Goal: Check status: Check status

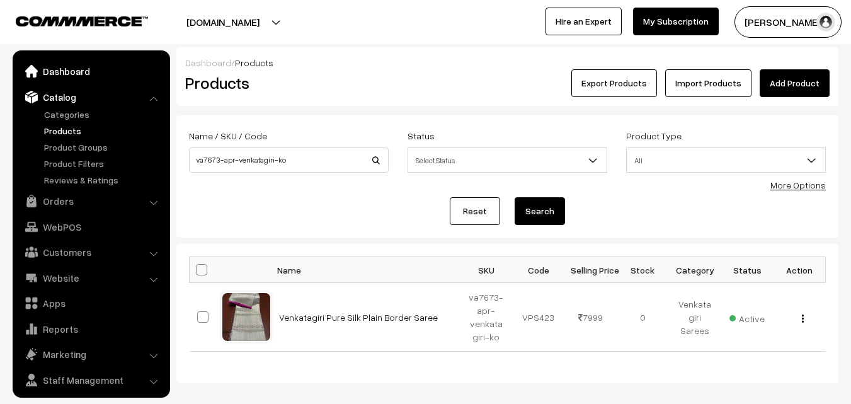
click at [67, 75] on link "Dashboard" at bounding box center [91, 71] width 150 height 23
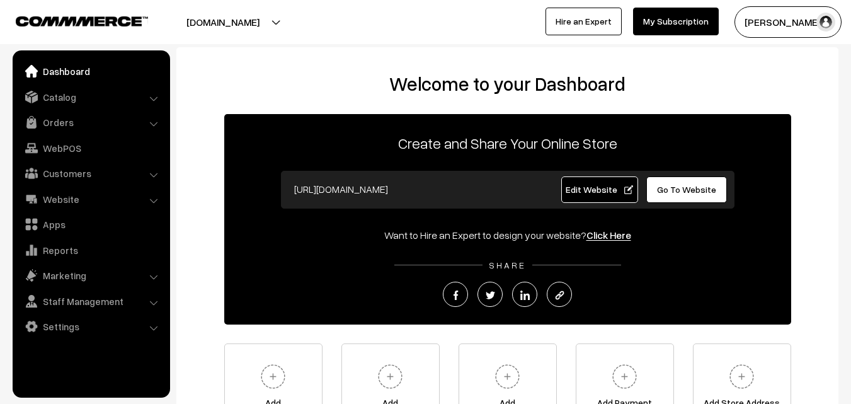
click at [63, 121] on link "Orders" at bounding box center [91, 122] width 150 height 23
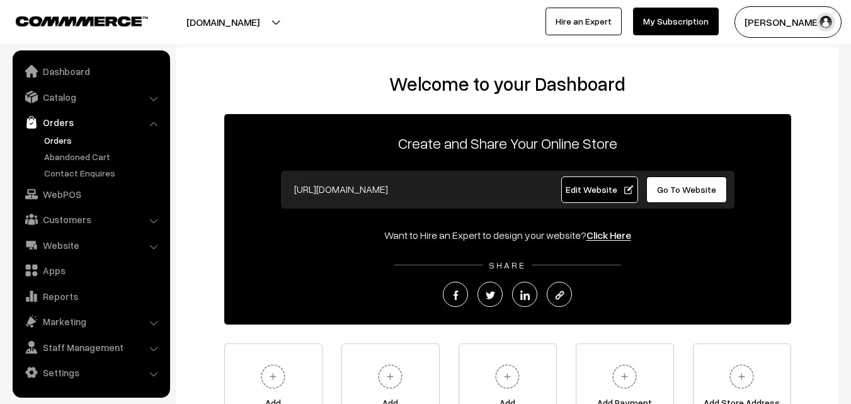
click at [63, 137] on link "Orders" at bounding box center [103, 140] width 125 height 13
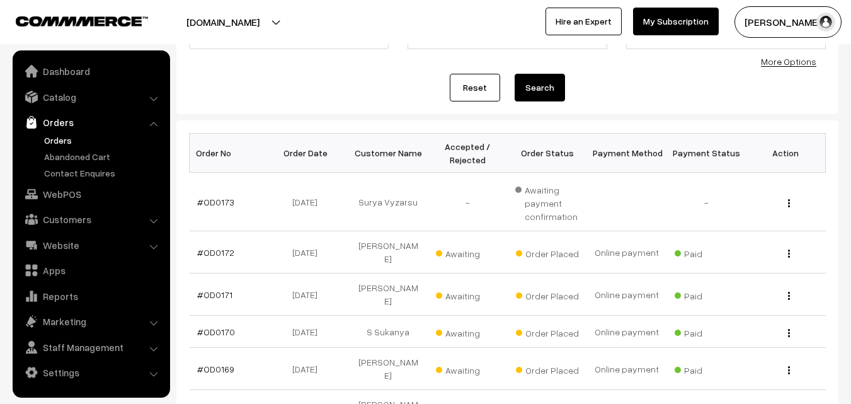
scroll to position [126, 0]
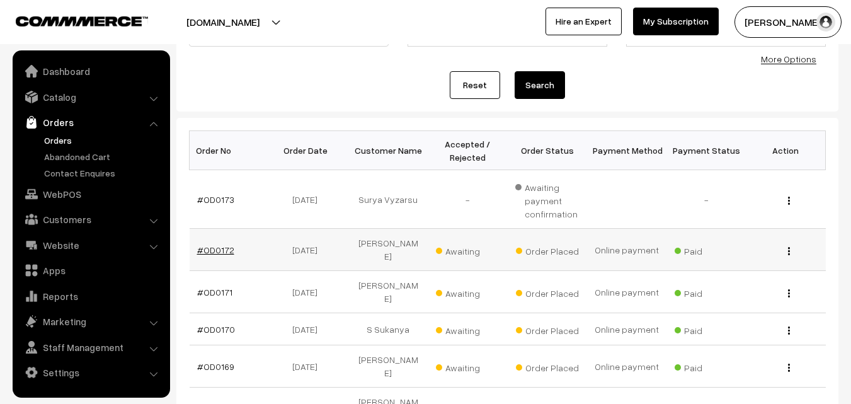
click at [223, 244] on link "#OD0172" at bounding box center [215, 249] width 37 height 11
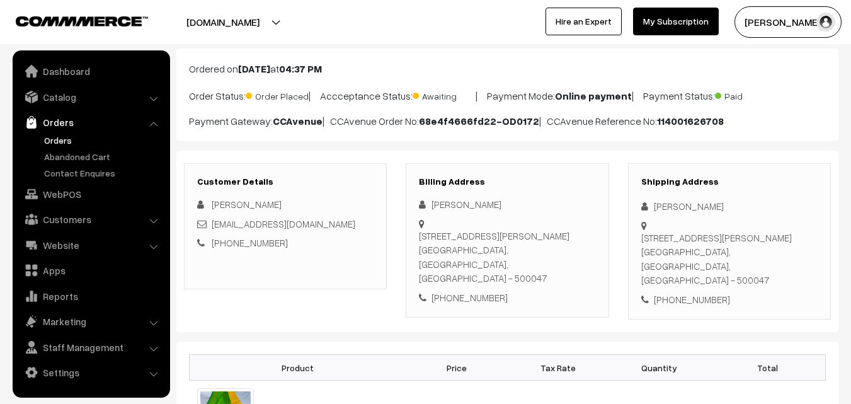
scroll to position [63, 0]
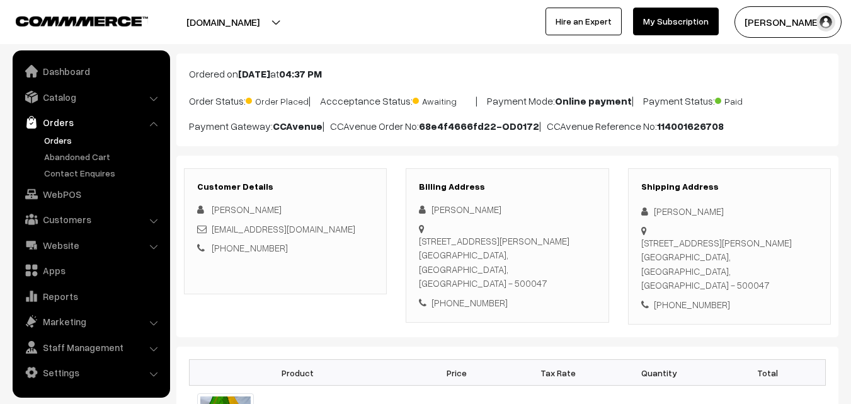
click at [69, 140] on link "Orders" at bounding box center [103, 140] width 125 height 13
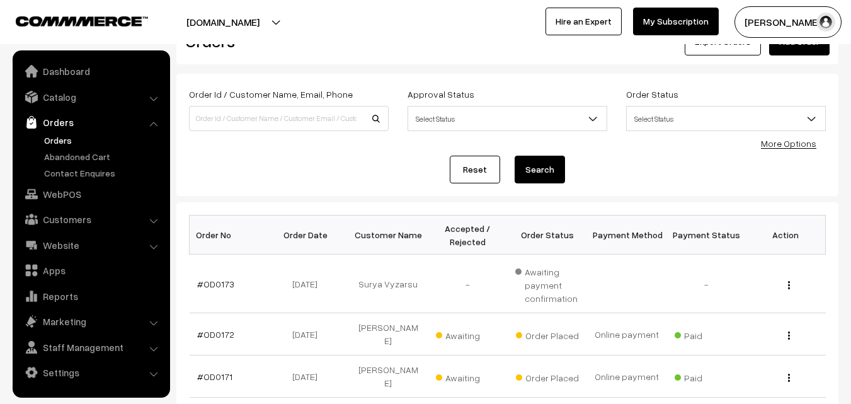
scroll to position [63, 0]
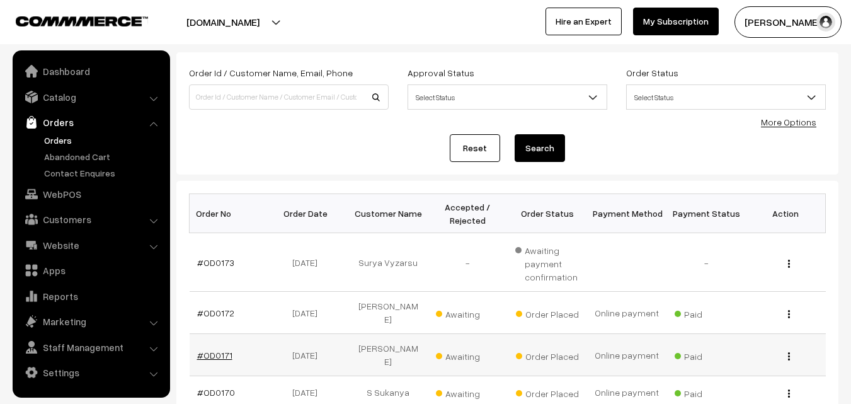
click at [208, 350] on link "#OD0171" at bounding box center [214, 355] width 35 height 11
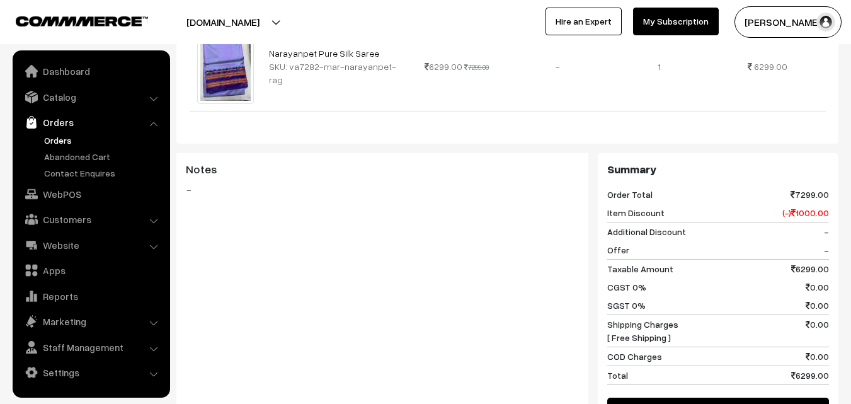
scroll to position [126, 0]
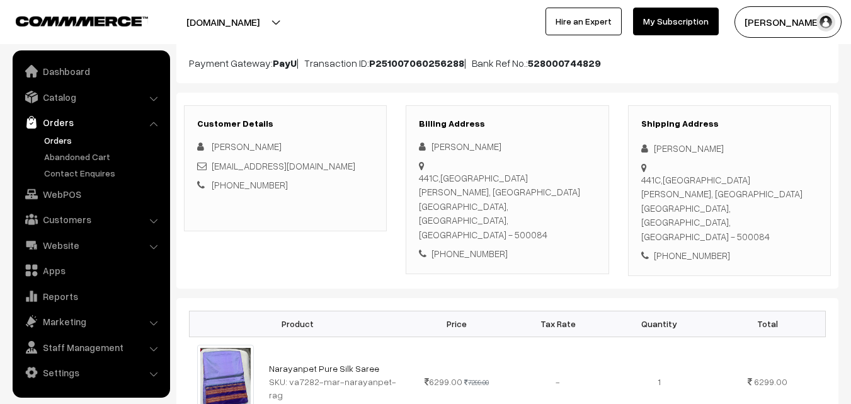
click at [51, 145] on link "Orders" at bounding box center [103, 140] width 125 height 13
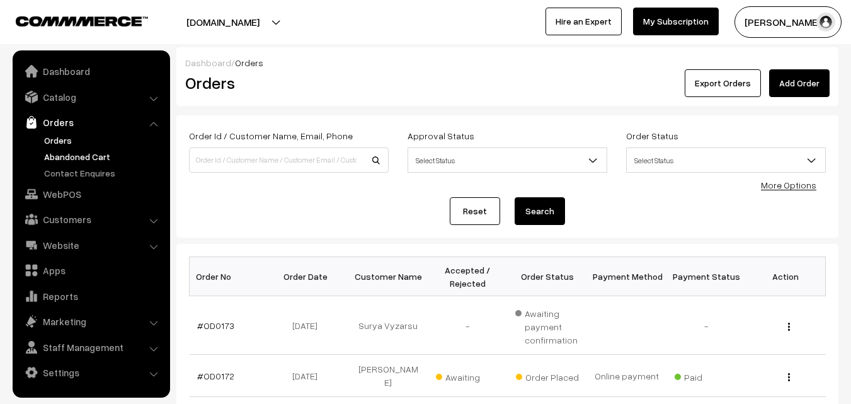
click at [72, 155] on link "Abandoned Cart" at bounding box center [103, 156] width 125 height 13
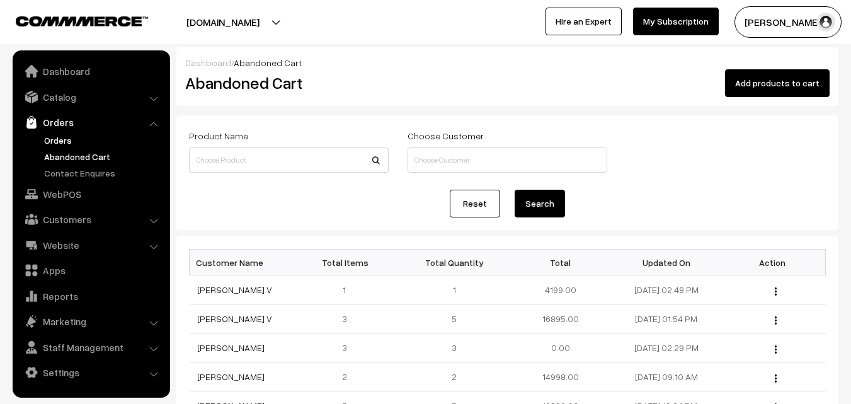
click at [61, 144] on link "Orders" at bounding box center [103, 140] width 125 height 13
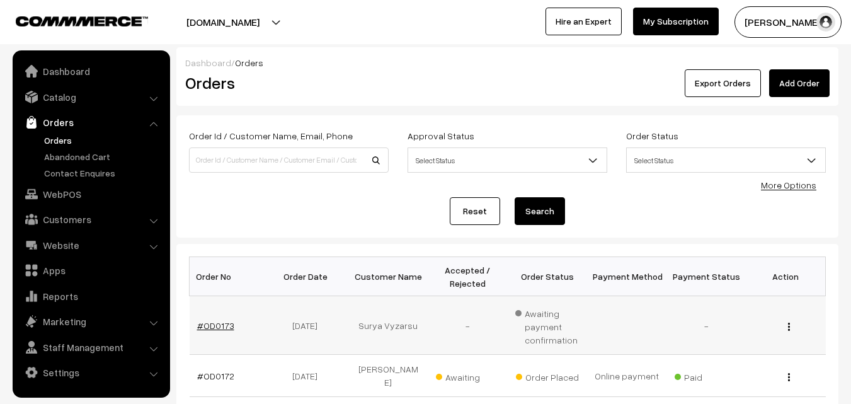
click at [210, 327] on link "#OD0173" at bounding box center [215, 325] width 37 height 11
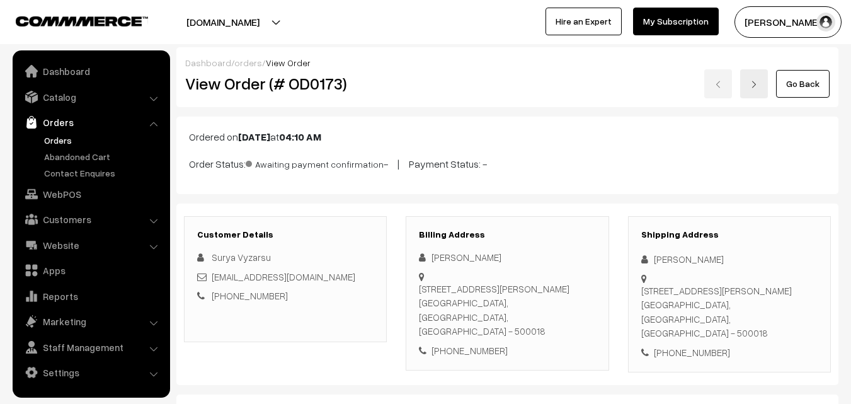
scroll to position [126, 0]
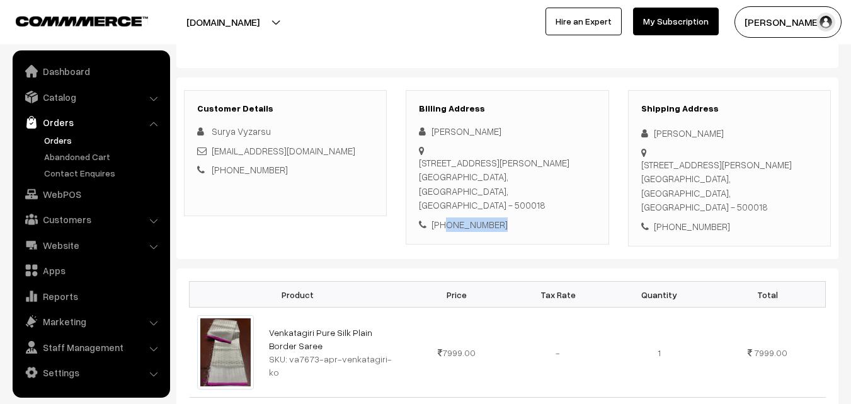
drag, startPoint x: 498, startPoint y: 211, endPoint x: 445, endPoint y: 212, distance: 52.9
click at [445, 217] on div "+91 9185081532" at bounding box center [507, 224] width 176 height 14
click at [74, 156] on link "Abandoned Cart" at bounding box center [103, 156] width 125 height 13
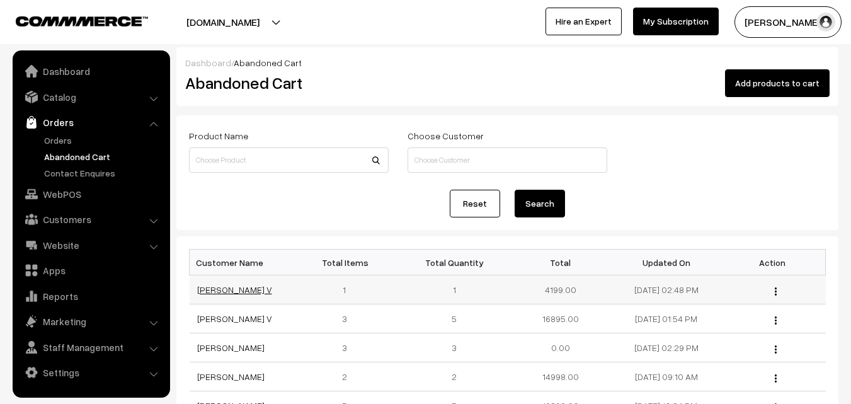
click at [210, 292] on link "[PERSON_NAME] V" at bounding box center [234, 289] width 75 height 11
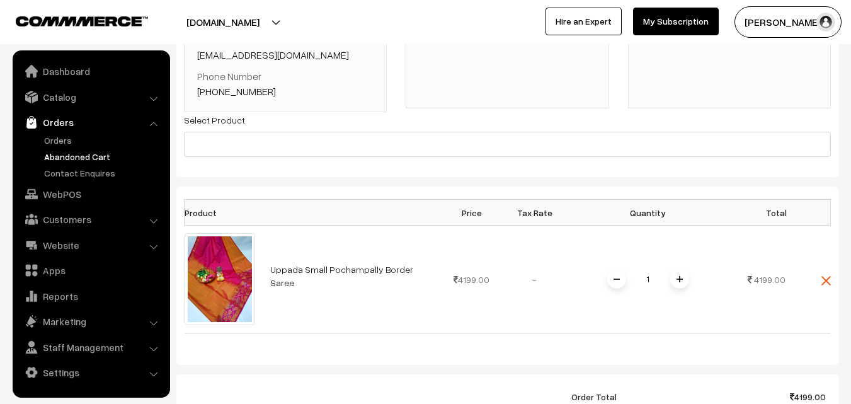
scroll to position [189, 0]
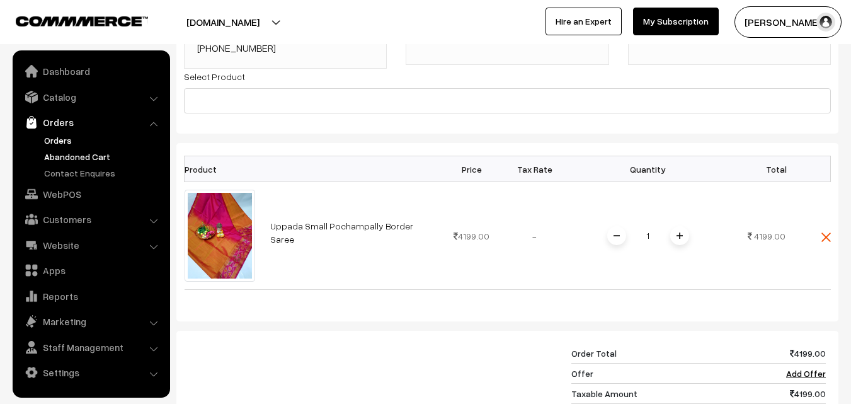
click at [58, 139] on link "Orders" at bounding box center [103, 140] width 125 height 13
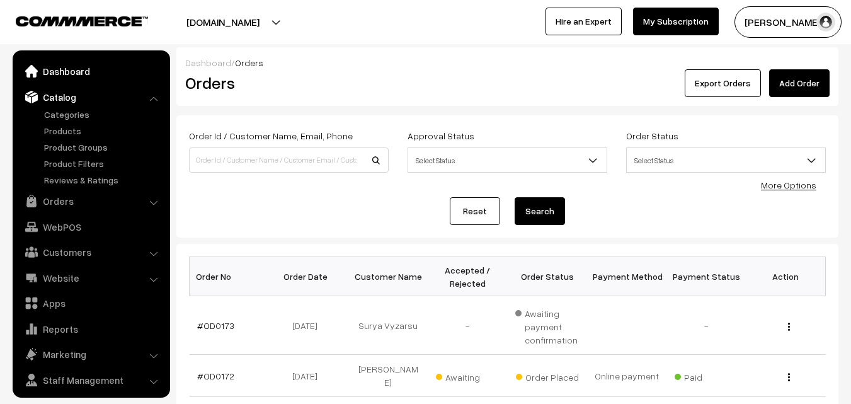
click at [69, 74] on link "Dashboard" at bounding box center [91, 71] width 150 height 23
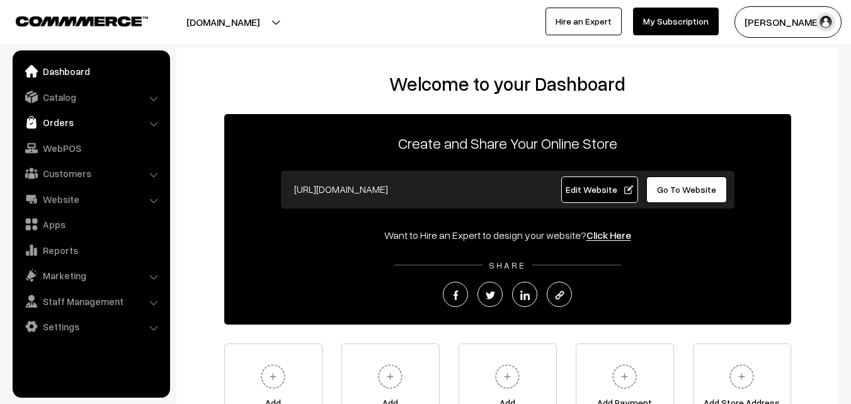
click at [65, 124] on link "Orders" at bounding box center [91, 122] width 150 height 23
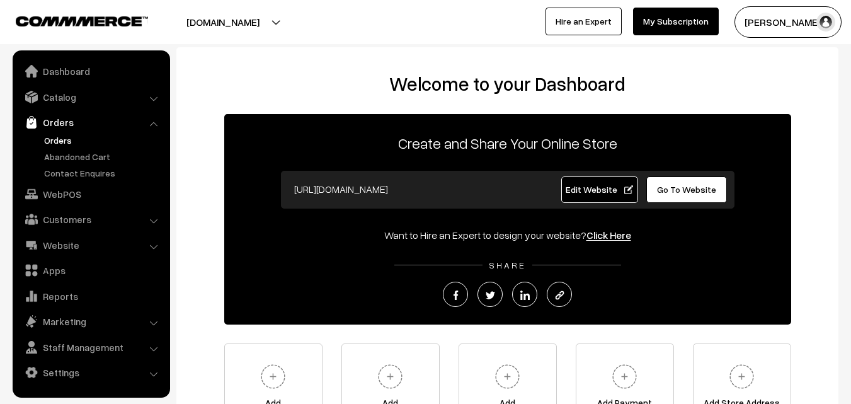
click at [62, 139] on link "Orders" at bounding box center [103, 140] width 125 height 13
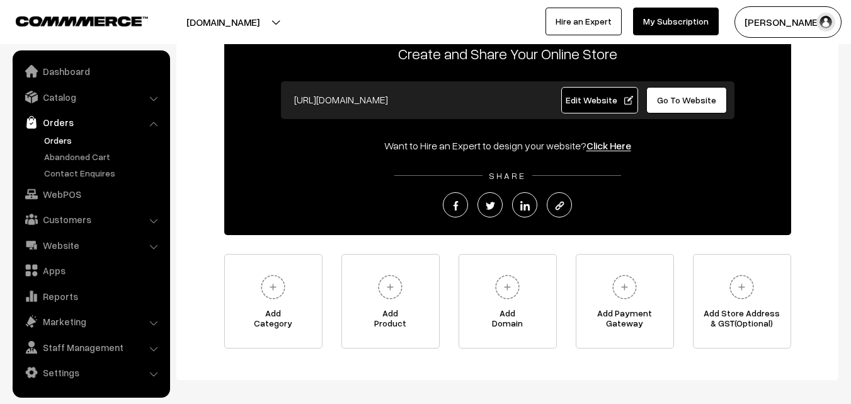
scroll to position [143, 0]
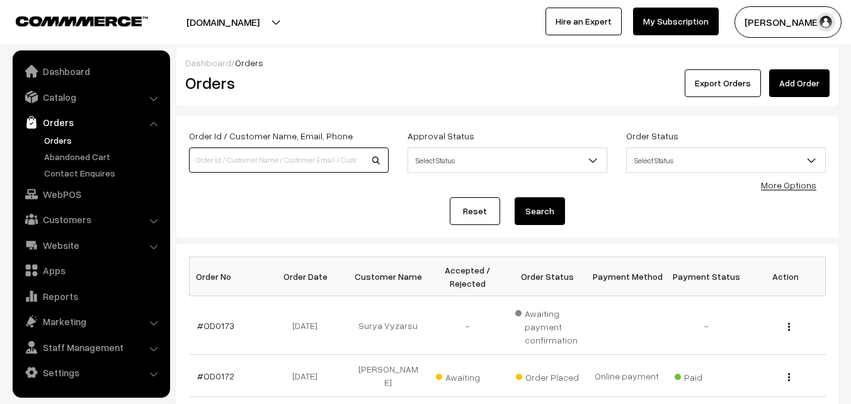
click at [203, 161] on input at bounding box center [289, 159] width 200 height 25
click at [208, 324] on link "#OD0173" at bounding box center [215, 325] width 37 height 11
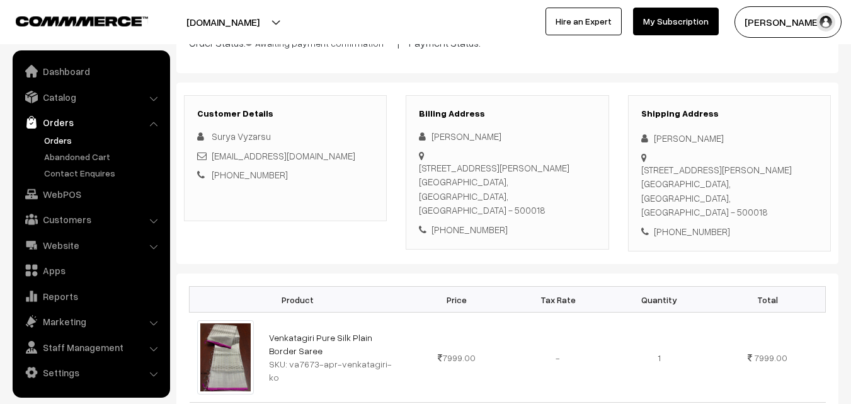
scroll to position [113, 0]
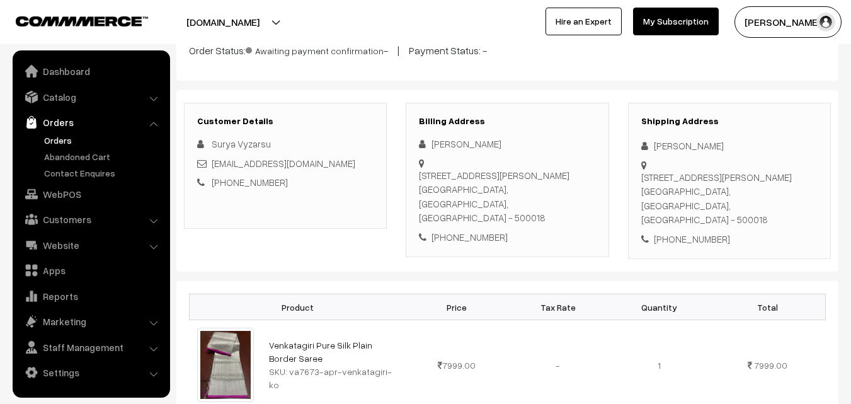
click at [265, 164] on link "teju.vyzarsu@gmail.com" at bounding box center [284, 162] width 144 height 11
click at [267, 210] on div "Customer Details Surya Vyzarsu teju.vyzarsu@gmail.com +91 9185081532" at bounding box center [285, 166] width 203 height 126
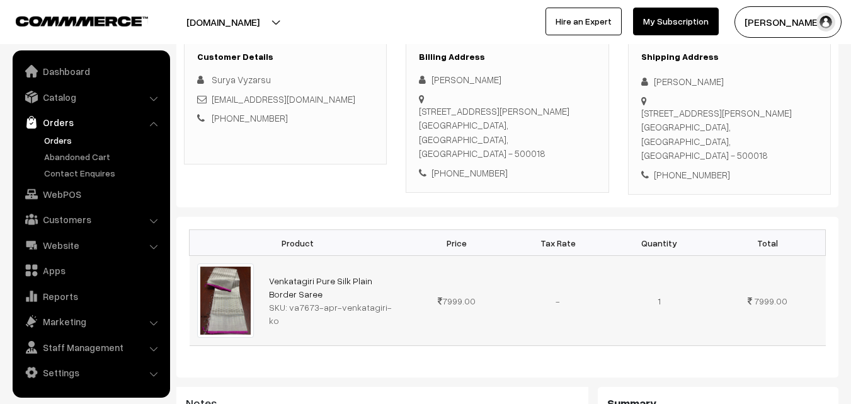
scroll to position [176, 0]
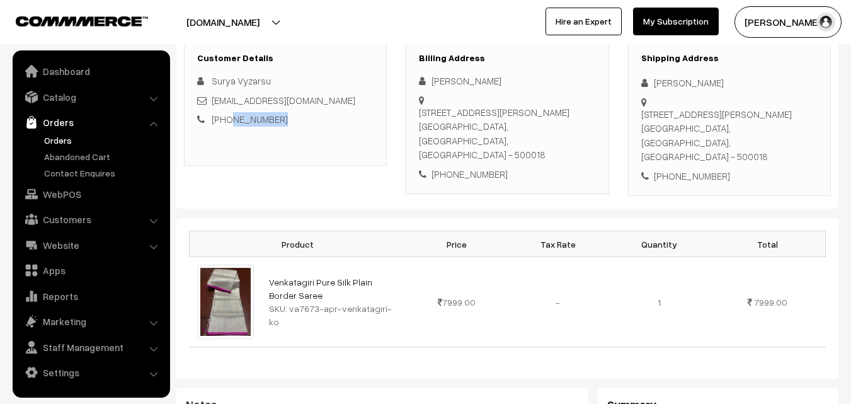
drag, startPoint x: 281, startPoint y: 125, endPoint x: 229, endPoint y: 123, distance: 52.3
click at [229, 123] on div "+91 9185081532" at bounding box center [285, 119] width 176 height 14
copy link "9185081532"
click at [64, 159] on link "Abandoned Cart" at bounding box center [103, 156] width 125 height 13
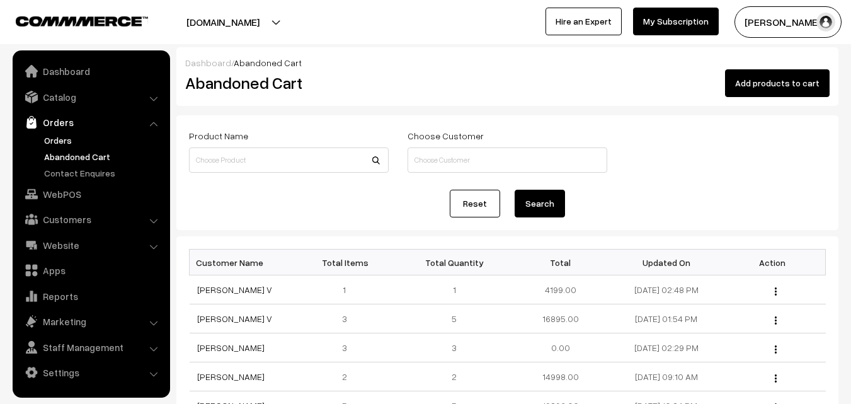
click at [62, 137] on link "Orders" at bounding box center [103, 140] width 125 height 13
